Goal: Information Seeking & Learning: Learn about a topic

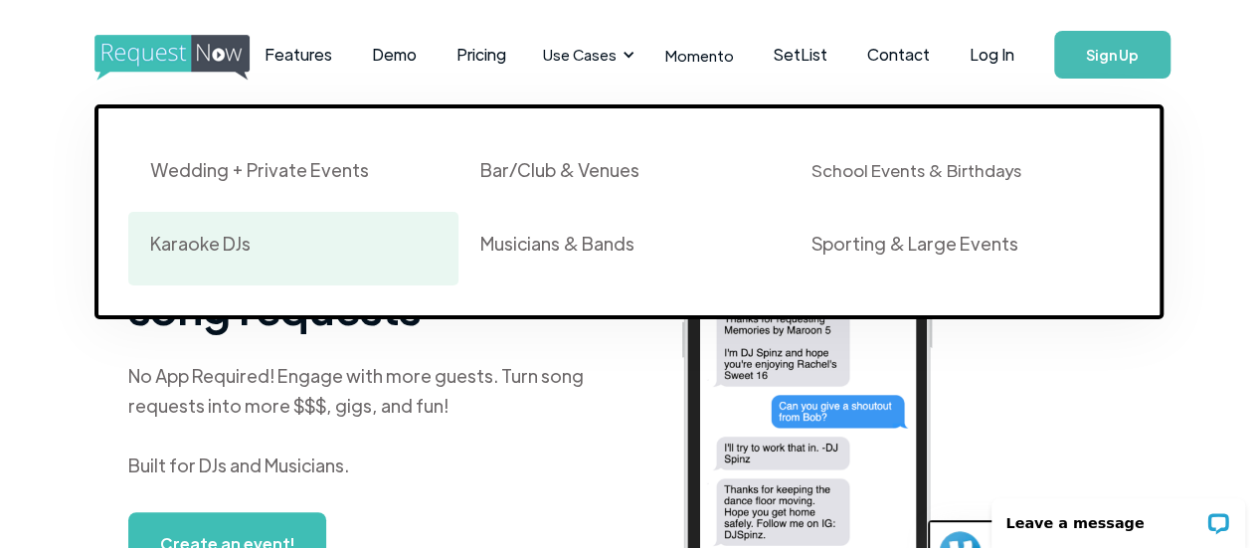
click at [229, 248] on div "Karaoke DJs" at bounding box center [200, 244] width 100 height 24
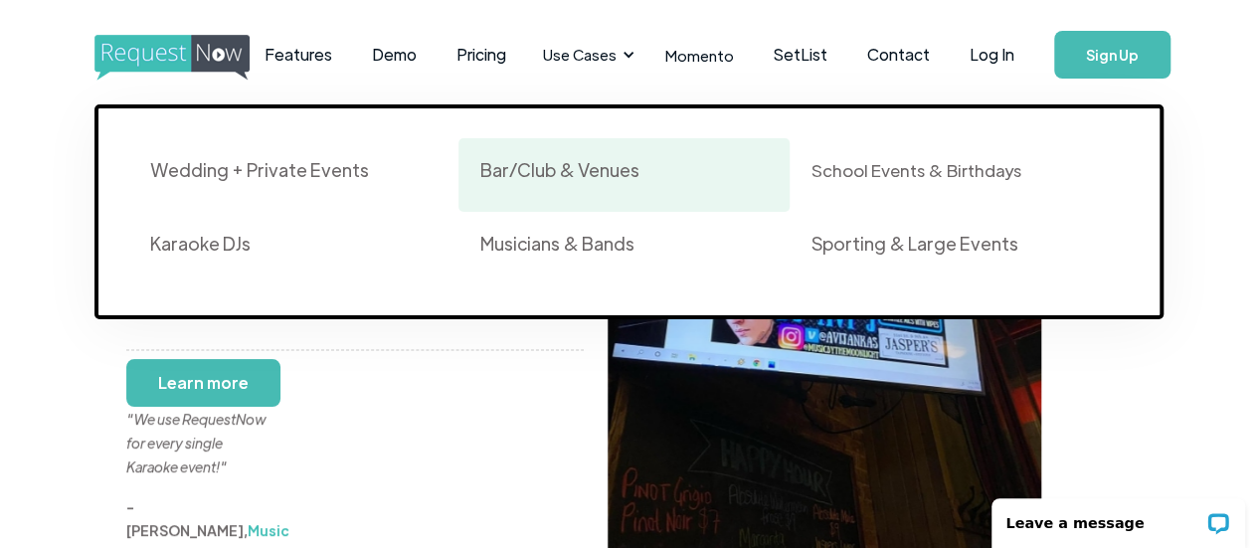
click at [599, 172] on div "Bar/Club & Venues" at bounding box center [559, 170] width 159 height 24
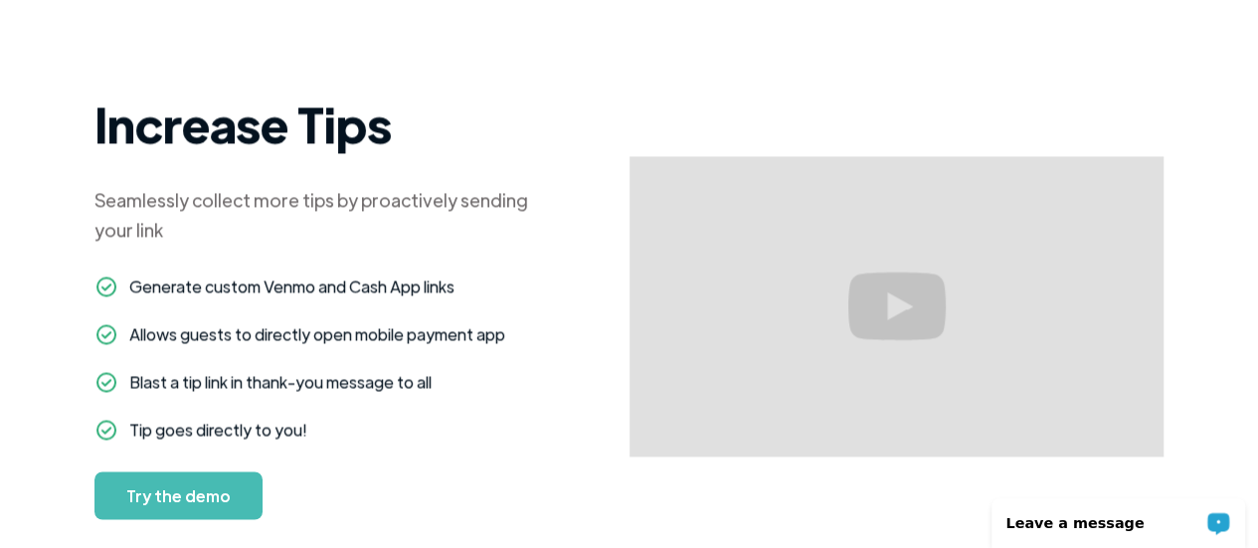
scroll to position [1547, 0]
